Goal: Task Accomplishment & Management: Manage account settings

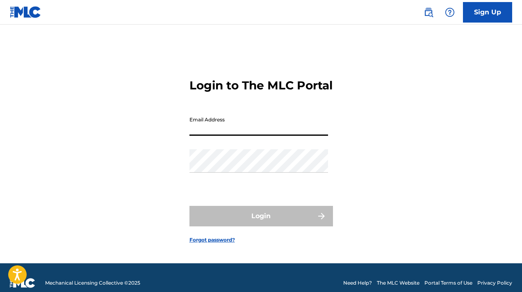
click at [248, 136] on input "Email Address" at bounding box center [258, 123] width 139 height 23
type input "[PERSON_NAME][EMAIL_ADDRESS][DOMAIN_NAME]"
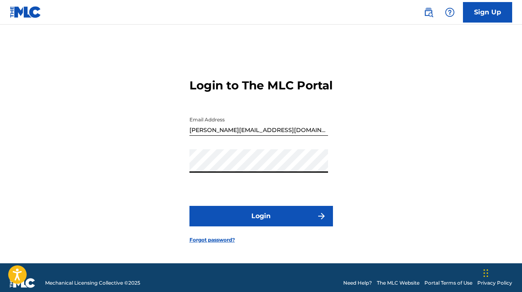
click at [190, 226] on button "Login" at bounding box center [261, 216] width 144 height 21
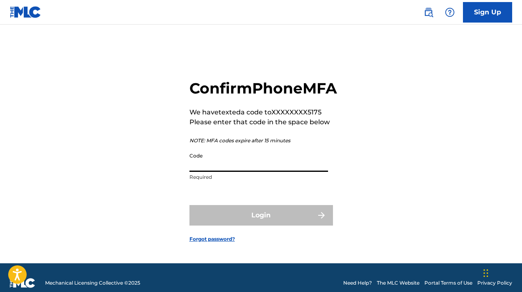
click at [204, 172] on input "Code" at bounding box center [258, 159] width 139 height 23
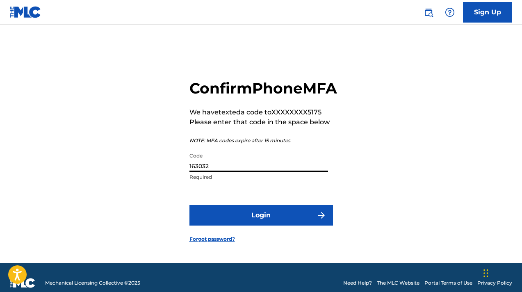
type input "163032"
click at [189, 205] on button "Login" at bounding box center [261, 215] width 144 height 21
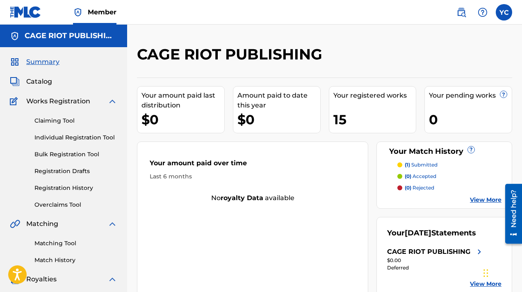
click at [416, 10] on nav "Member YC YC Yvonne Claro yvonne@cageriot.com Notification Preferences Profile …" at bounding box center [261, 12] width 522 height 25
click at [497, 7] on label at bounding box center [504, 12] width 16 height 16
click at [504, 12] on input "YC Yvonne Claro yvonne@cageriot.com Notification Preferences Profile Log out" at bounding box center [504, 12] width 0 height 0
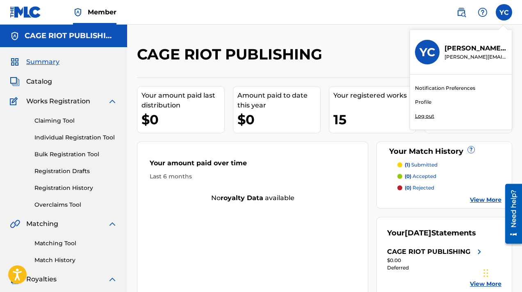
click at [500, 9] on div "YC YC Yvonne Claro yvonne@cageriot.com Notification Preferences Profile Log out" at bounding box center [504, 12] width 16 height 16
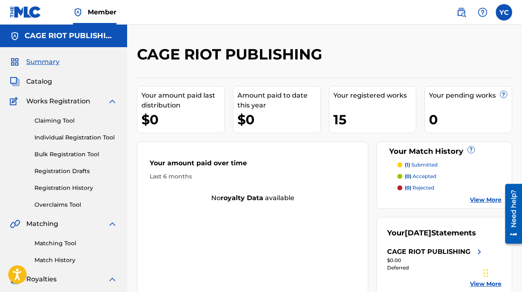
click at [500, 18] on label at bounding box center [504, 12] width 16 height 16
click at [504, 12] on input "YC Yvonne Claro yvonne@cageriot.com Notification Preferences Profile Log out" at bounding box center [504, 12] width 0 height 0
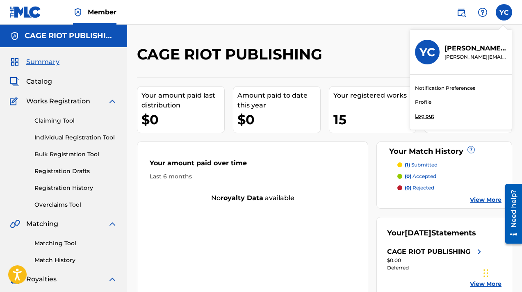
scroll to position [217, 0]
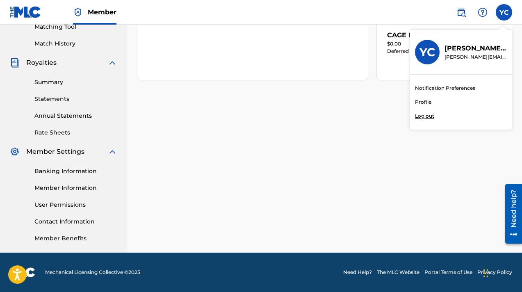
click at [70, 176] on div "Banking Information Member Information User Permissions Contact Information Mem…" at bounding box center [63, 200] width 107 height 86
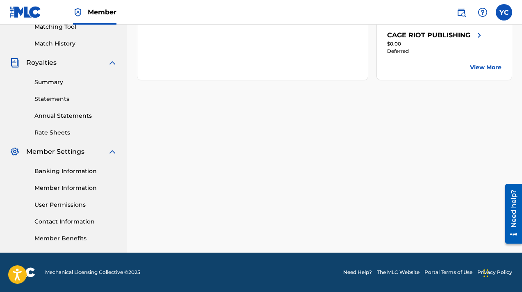
click at [72, 170] on link "Banking Information" at bounding box center [75, 171] width 83 height 9
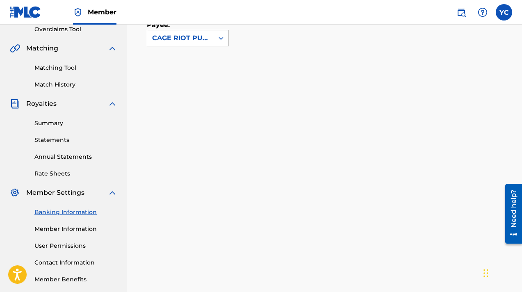
scroll to position [172, 0]
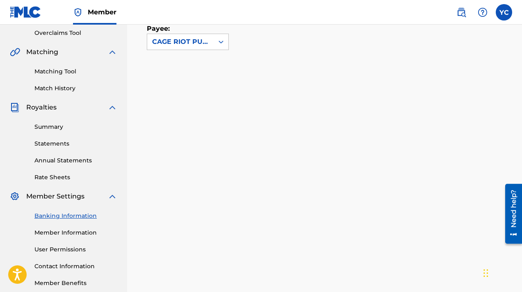
click at [62, 146] on link "Statements" at bounding box center [75, 143] width 83 height 9
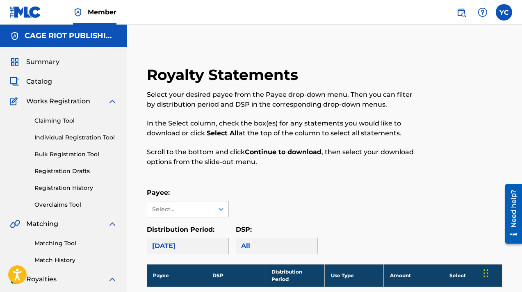
click at [511, 12] on label at bounding box center [504, 12] width 16 height 16
click at [504, 12] on input "YC Yvonne Claro yvonne@cageriot.com Notification Preferences Profile Log out" at bounding box center [504, 12] width 0 height 0
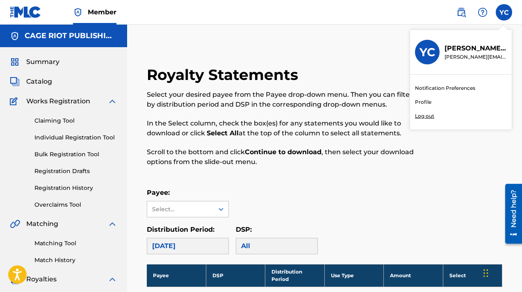
click at [422, 99] on link "Profile" at bounding box center [423, 101] width 16 height 7
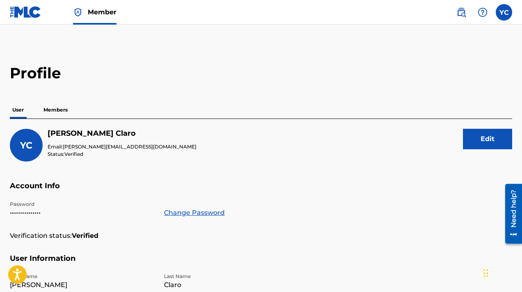
click at [56, 107] on p "Members" at bounding box center [55, 109] width 29 height 17
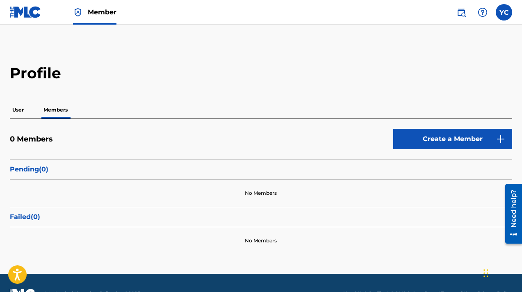
click at [482, 13] on img at bounding box center [483, 12] width 10 height 10
click at [505, 4] on label at bounding box center [504, 12] width 16 height 16
click at [504, 12] on input "YC Yvonne Claro yvonne@cageriot.com Notification Preferences Profile Log out" at bounding box center [504, 12] width 0 height 0
click at [17, 108] on p "User" at bounding box center [18, 109] width 16 height 17
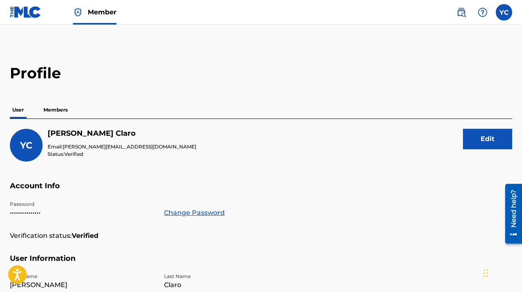
click at [32, 9] on img at bounding box center [26, 12] width 32 height 12
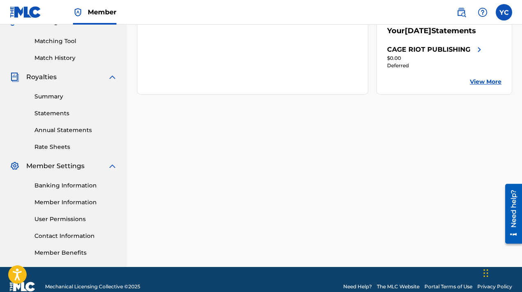
scroll to position [203, 0]
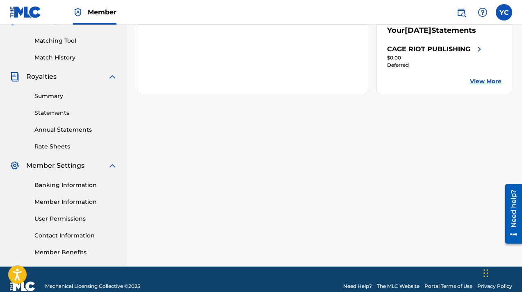
click at [67, 218] on link "User Permissions" at bounding box center [75, 219] width 83 height 9
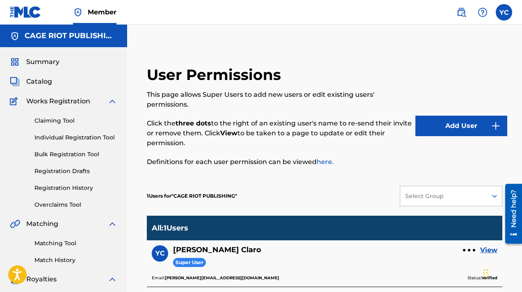
scroll to position [2, 0]
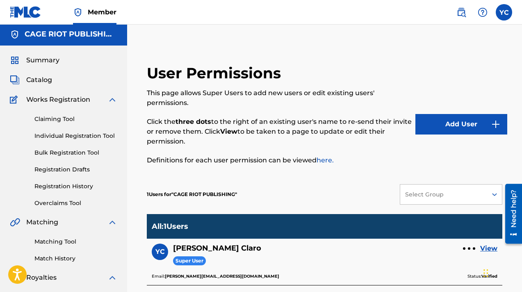
drag, startPoint x: 486, startPoint y: 122, endPoint x: 353, endPoint y: 89, distance: 137.0
click at [353, 89] on div "User Permissions This page allows Super Users to add new users or edit existing…" at bounding box center [325, 119] width 356 height 111
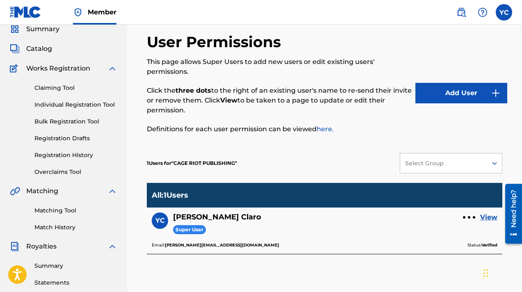
scroll to position [33, 0]
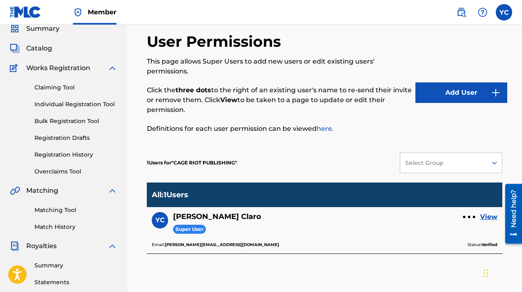
click at [452, 97] on button "Add User" at bounding box center [461, 92] width 92 height 21
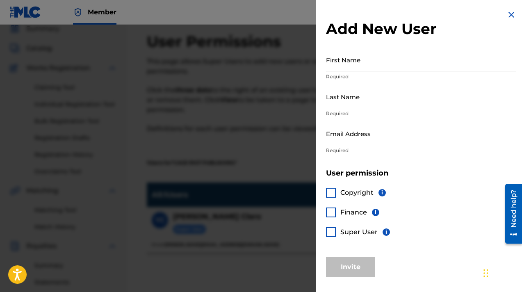
click at [379, 58] on input "First Name" at bounding box center [421, 59] width 190 height 23
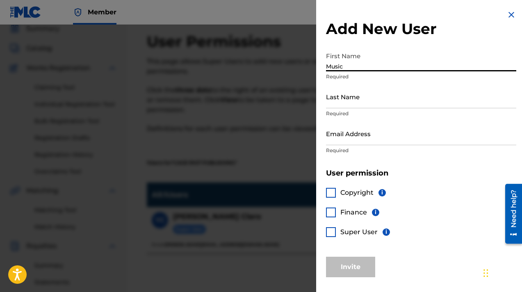
type input "Music"
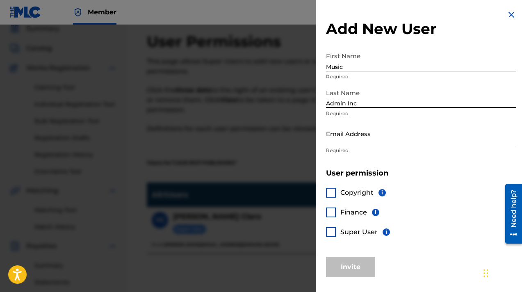
type input "Admin Inc"
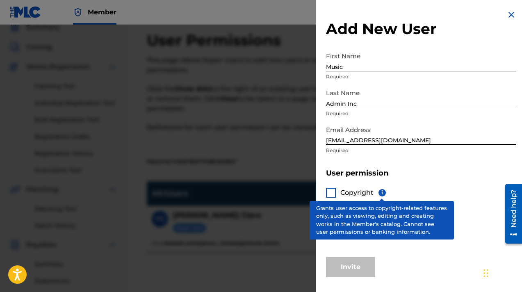
scroll to position [35, 0]
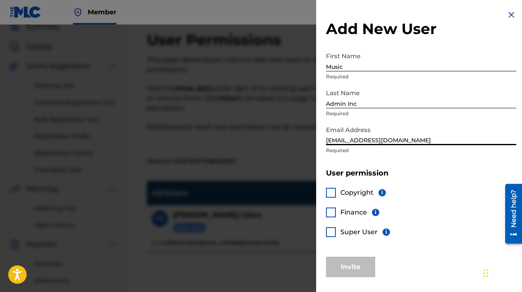
type input "support@musicadmin.com"
click at [329, 231] on div at bounding box center [331, 232] width 10 height 10
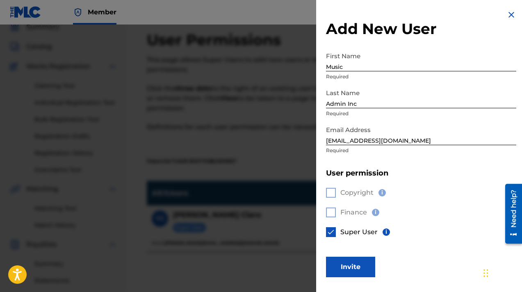
click at [382, 193] on div "Copyright i Finance i Super User i" at bounding box center [421, 217] width 190 height 79
click at [328, 233] on img at bounding box center [331, 232] width 8 height 8
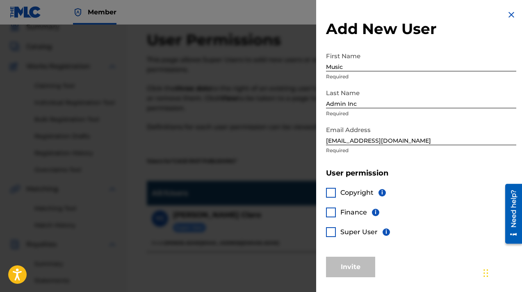
click at [329, 233] on div at bounding box center [331, 232] width 10 height 10
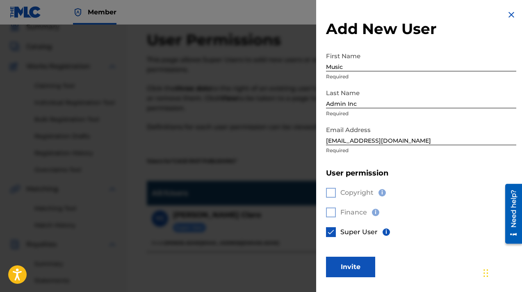
click at [350, 267] on button "Invite" at bounding box center [350, 267] width 49 height 21
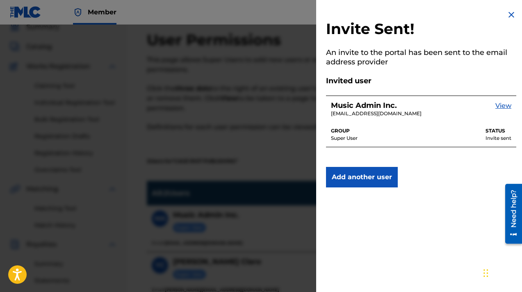
click at [511, 16] on img at bounding box center [512, 15] width 10 height 10
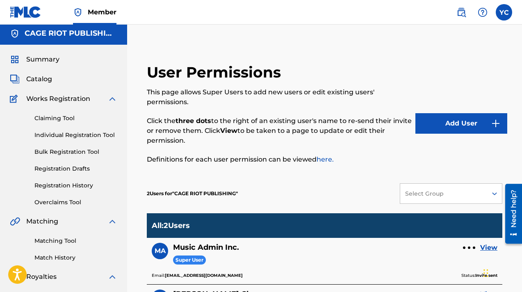
scroll to position [0, 0]
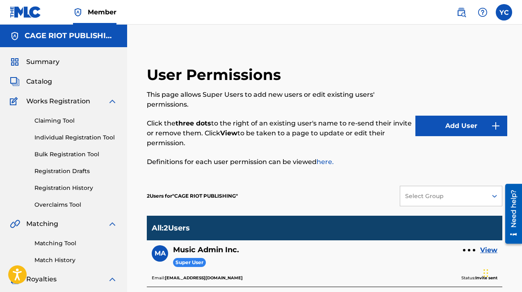
click at [506, 12] on label at bounding box center [504, 12] width 16 height 16
click at [504, 12] on input "YC Yvonne Claro yvonne@cageriot.com Notification Preferences Profile Log out" at bounding box center [504, 12] width 0 height 0
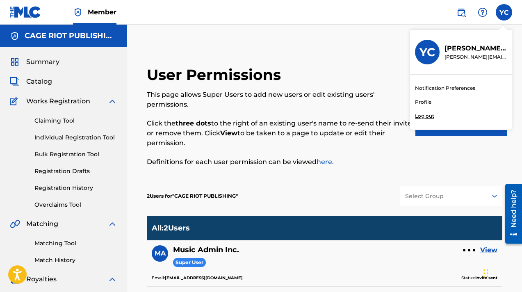
click at [444, 87] on link "Notification Preferences" at bounding box center [445, 87] width 60 height 7
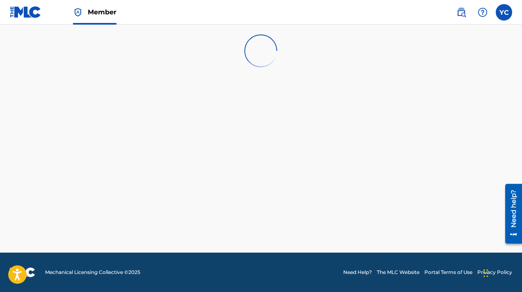
click at [508, 10] on label at bounding box center [504, 12] width 16 height 16
click at [504, 12] on input "YC Yvonne Claro yvonne@cageriot.com Notification Preferences Profile Log out" at bounding box center [504, 12] width 0 height 0
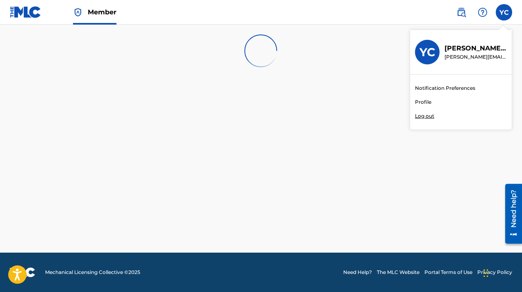
click at [425, 100] on link "Profile" at bounding box center [423, 101] width 16 height 7
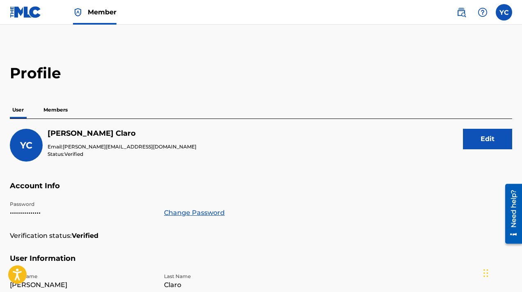
click at [65, 109] on p "Members" at bounding box center [55, 109] width 29 height 17
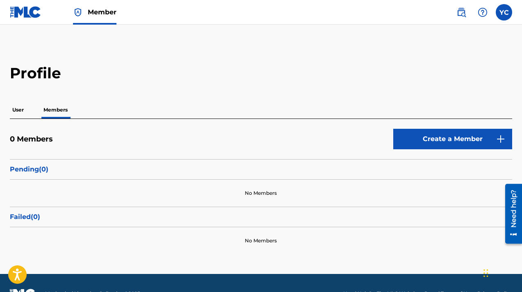
click at [502, 16] on label at bounding box center [504, 12] width 16 height 16
click at [504, 12] on input "YC Yvonne Claro yvonne@cageriot.com Notification Preferences Profile Log out" at bounding box center [504, 12] width 0 height 0
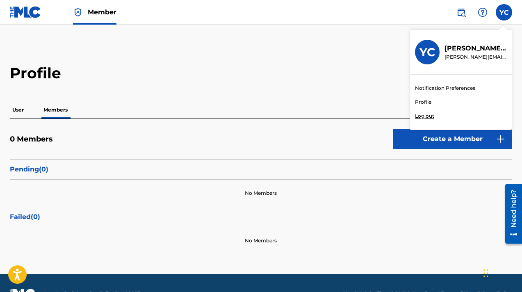
click at [326, 56] on main "Profile User Members 0 Members Create a Member Pending ( 0 ) No Members Failed …" at bounding box center [261, 149] width 522 height 249
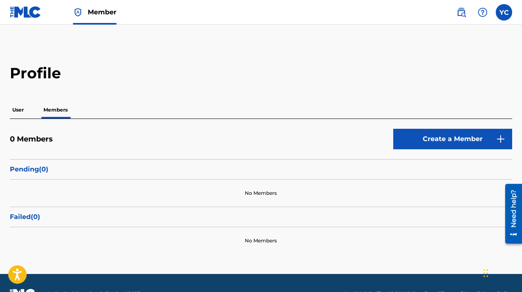
click at [11, 108] on p "User" at bounding box center [18, 109] width 16 height 17
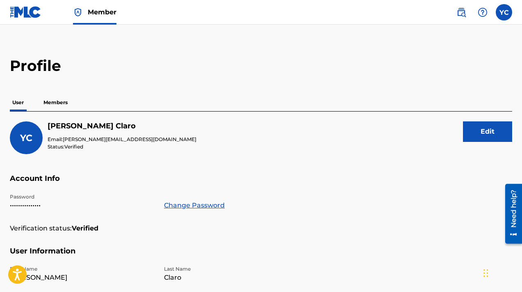
scroll to position [7, 0]
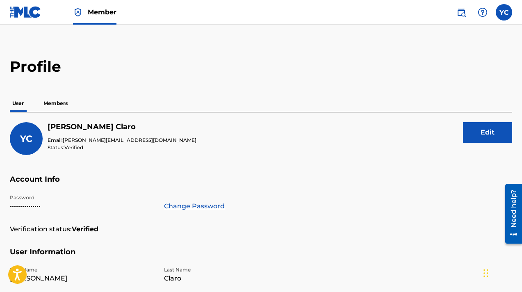
click at [39, 104] on div "User Members" at bounding box center [261, 103] width 502 height 17
click at [62, 103] on p "Members" at bounding box center [55, 103] width 29 height 17
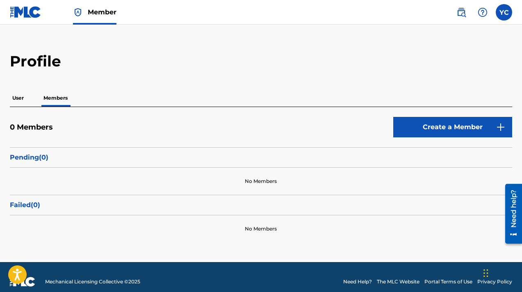
scroll to position [21, 0]
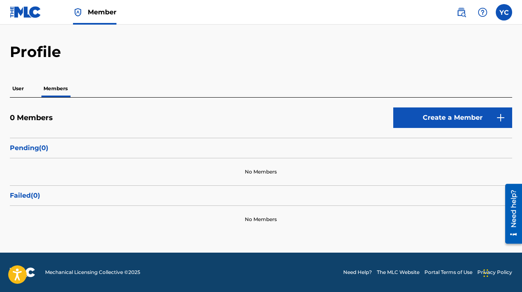
click at [22, 16] on img at bounding box center [26, 12] width 32 height 12
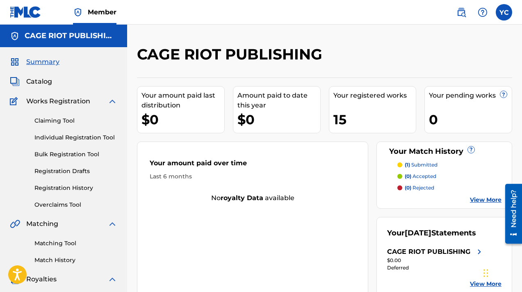
scroll to position [217, 0]
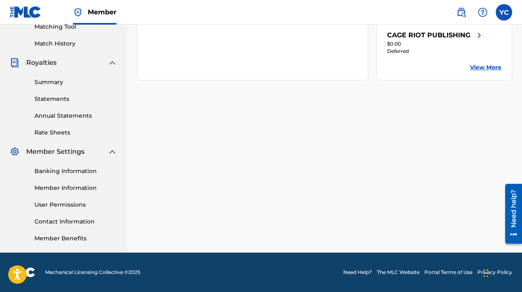
click at [66, 201] on link "User Permissions" at bounding box center [75, 205] width 83 height 9
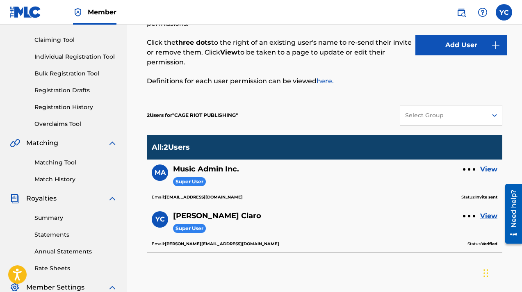
scroll to position [81, 0]
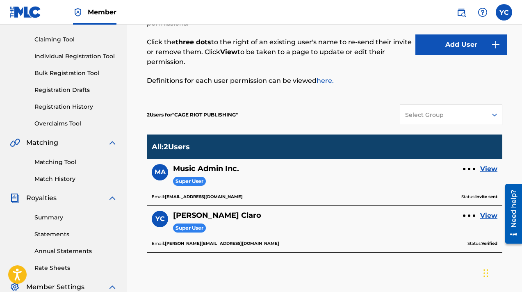
click at [482, 39] on button "Add User" at bounding box center [461, 44] width 92 height 21
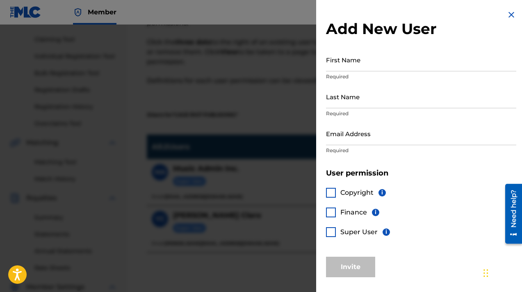
click at [366, 228] on span "Super User" at bounding box center [358, 232] width 37 height 8
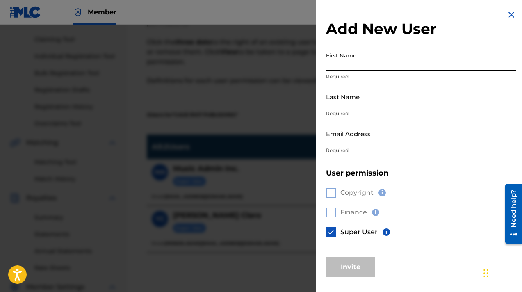
click at [382, 66] on input "First Name" at bounding box center [421, 59] width 190 height 23
type input "Cage Riot"
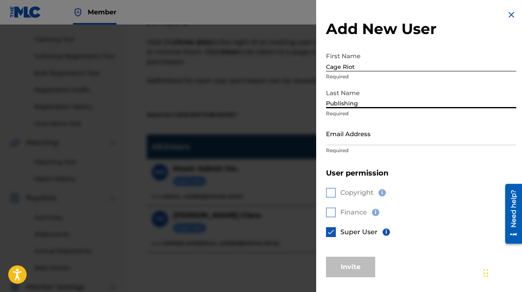
type input "Publishing"
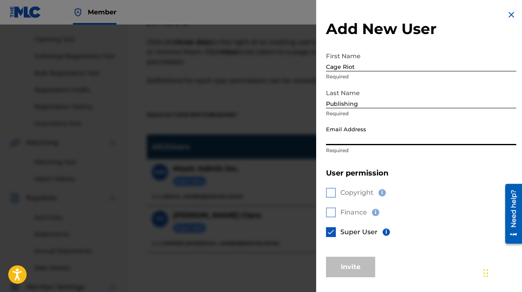
click at [354, 142] on input "Email Address" at bounding box center [421, 133] width 190 height 23
type input "[EMAIL_ADDRESS][DOMAIN_NAME]"
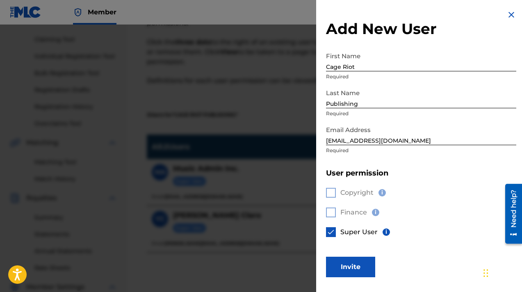
click at [362, 254] on div "Copyright i Finance i Super User i" at bounding box center [421, 217] width 190 height 79
click at [359, 261] on button "Invite" at bounding box center [350, 267] width 49 height 21
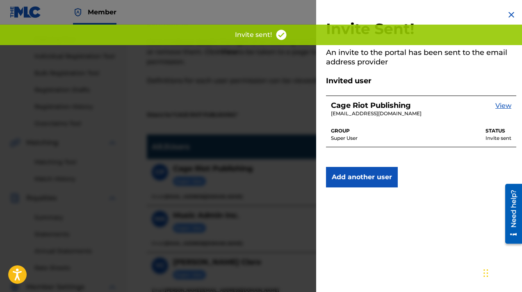
click at [511, 16] on img at bounding box center [512, 15] width 10 height 10
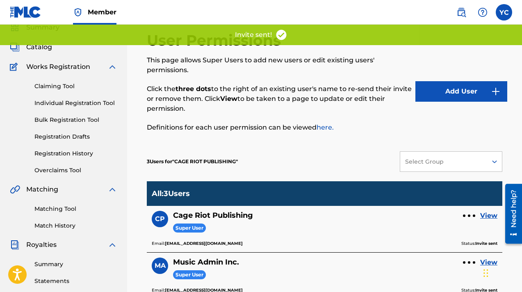
scroll to position [0, 0]
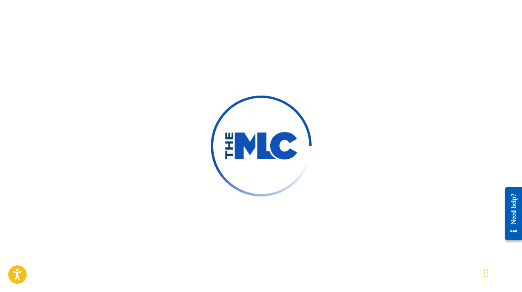
scroll to position [22, 0]
